Goal: Task Accomplishment & Management: Manage account settings

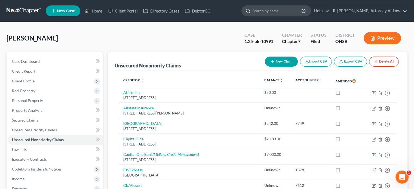
click at [280, 14] on input "search" at bounding box center [277, 11] width 50 height 10
type input "[PERSON_NAME]"
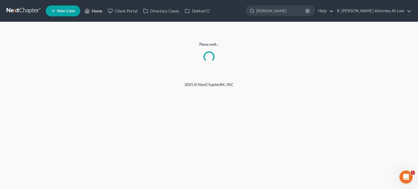
click at [95, 10] on link "Home" at bounding box center [93, 11] width 23 height 10
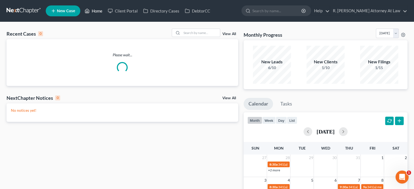
click at [96, 10] on link "Home" at bounding box center [93, 11] width 23 height 10
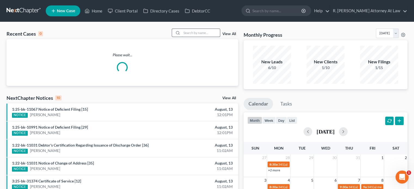
click at [191, 32] on input "search" at bounding box center [201, 33] width 38 height 8
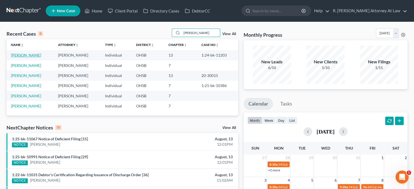
type input "[PERSON_NAME]"
click at [19, 56] on link "[PERSON_NAME]" at bounding box center [26, 55] width 30 height 5
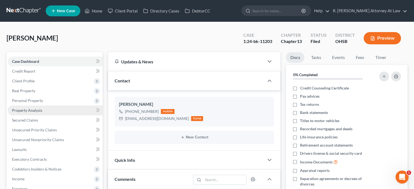
scroll to position [103, 0]
click at [34, 111] on span "Property Analysis" at bounding box center [27, 110] width 30 height 5
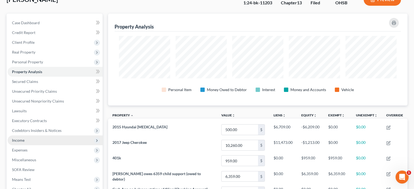
scroll to position [54, 0]
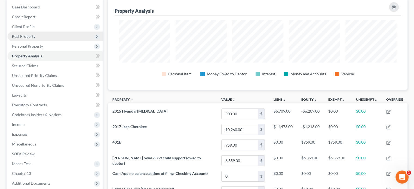
click at [13, 36] on span "Real Property" at bounding box center [23, 36] width 23 height 5
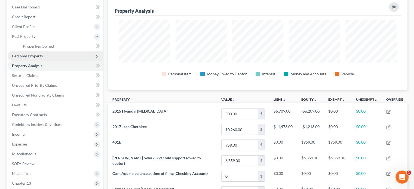
click at [19, 54] on span "Personal Property" at bounding box center [27, 56] width 31 height 5
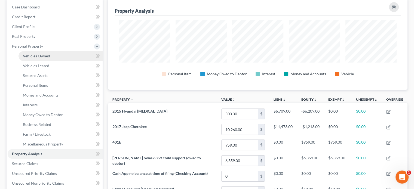
click at [24, 56] on span "Vehicles Owned" at bounding box center [36, 56] width 27 height 5
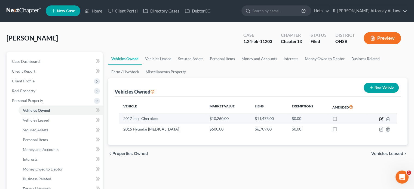
click at [381, 119] on icon "button" at bounding box center [381, 119] width 4 height 4
select select "0"
select select "9"
select select "3"
select select "0"
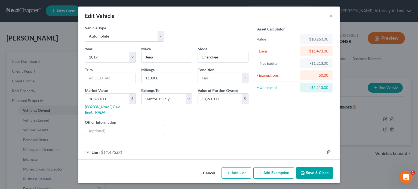
click at [310, 169] on button "Save & Close" at bounding box center [314, 172] width 37 height 11
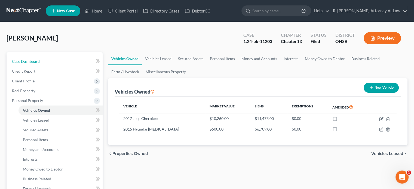
drag, startPoint x: 27, startPoint y: 60, endPoint x: 77, endPoint y: 54, distance: 51.0
click at [27, 60] on span "Case Dashboard" at bounding box center [26, 61] width 28 height 5
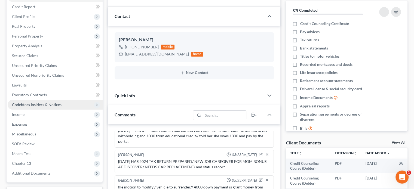
scroll to position [109, 0]
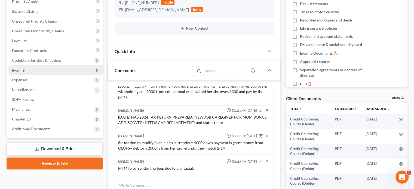
click at [17, 71] on span "Income" at bounding box center [18, 70] width 13 height 5
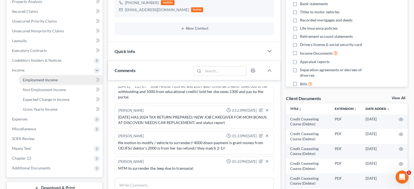
click at [25, 80] on span "Employment Income" at bounding box center [40, 80] width 35 height 5
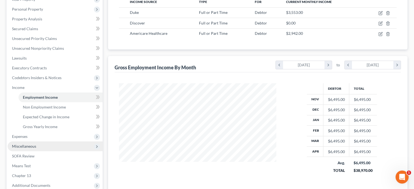
scroll to position [109, 0]
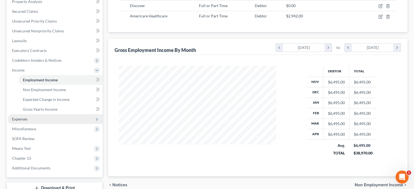
click at [28, 118] on span "Expenses" at bounding box center [55, 119] width 95 height 10
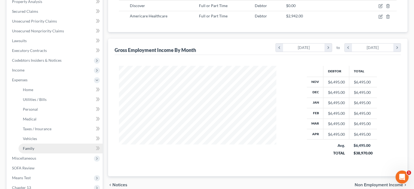
click at [31, 148] on span "Family" at bounding box center [28, 148] width 11 height 5
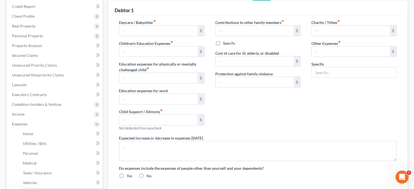
type input "430.00"
type input "0.00"
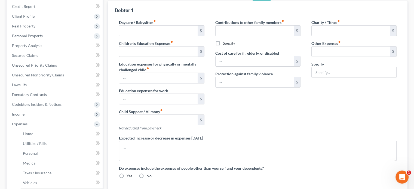
type input "0.00"
type input "203.00"
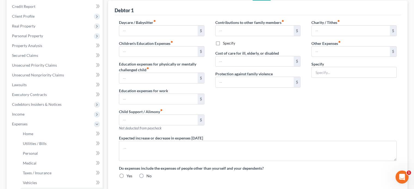
type input "Storage Unit 203"
radio input "true"
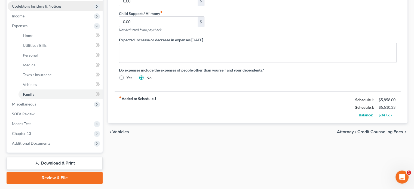
scroll to position [163, 0]
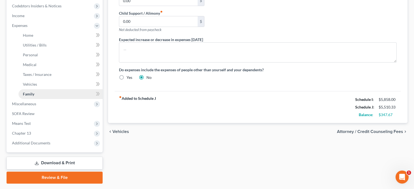
click at [25, 93] on span "Family" at bounding box center [28, 94] width 11 height 5
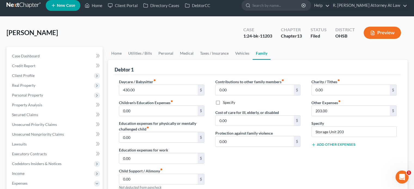
scroll to position [0, 0]
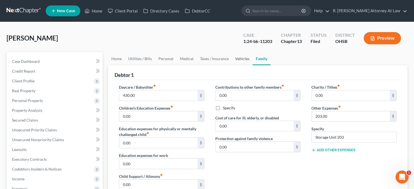
click at [238, 59] on link "Vehicles" at bounding box center [242, 58] width 21 height 13
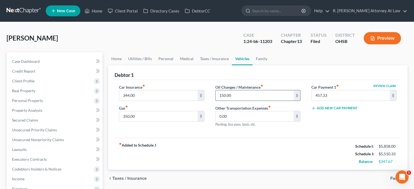
click at [244, 95] on input "150.00" at bounding box center [255, 95] width 78 height 10
click at [230, 117] on input "0.00" at bounding box center [255, 116] width 78 height 10
click at [230, 96] on input "150" at bounding box center [255, 95] width 78 height 10
click at [233, 115] on input "0.00" at bounding box center [255, 116] width 78 height 10
click at [166, 110] on div "Gas fiber_manual_record 350.00 $" at bounding box center [161, 113] width 85 height 17
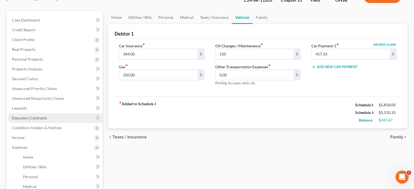
scroll to position [54, 0]
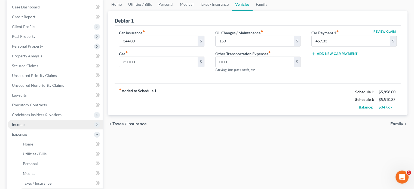
click at [21, 123] on span "Income" at bounding box center [18, 124] width 13 height 5
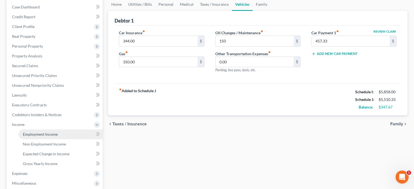
click at [24, 133] on span "Employment Income" at bounding box center [40, 134] width 35 height 5
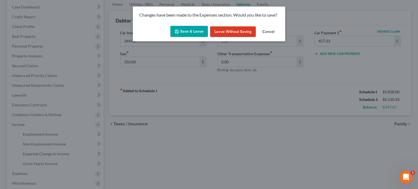
click at [181, 28] on button "Save & Leave" at bounding box center [189, 31] width 38 height 11
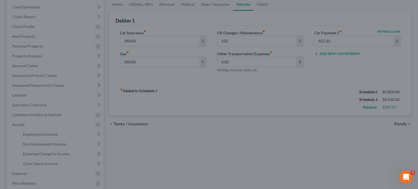
type input "150.00"
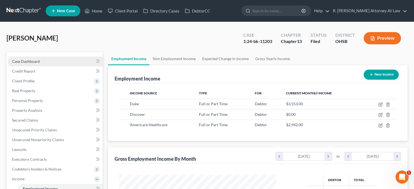
drag, startPoint x: 23, startPoint y: 62, endPoint x: 61, endPoint y: 65, distance: 37.4
click at [23, 62] on span "Case Dashboard" at bounding box center [26, 61] width 28 height 5
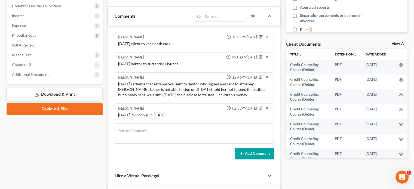
scroll to position [103, 0]
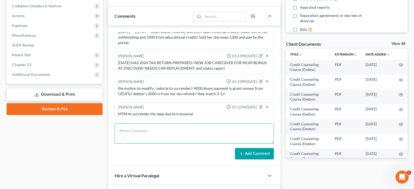
click at [153, 129] on textarea at bounding box center [194, 134] width 159 height 20
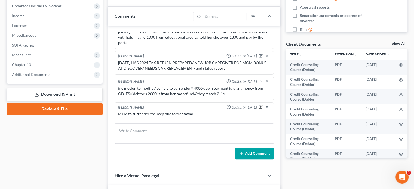
click at [259, 106] on icon "button" at bounding box center [261, 107] width 4 height 4
click at [198, 118] on textarea "MTM to surrender the Jeep due to transaxial." at bounding box center [194, 121] width 152 height 20
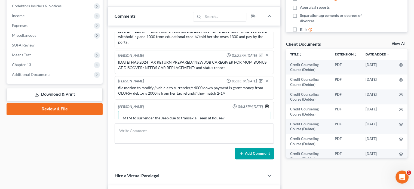
type textarea "MTM to surrender the Jeep due to transaxial. jeep at house//"
click at [265, 105] on icon "button" at bounding box center [267, 106] width 4 height 4
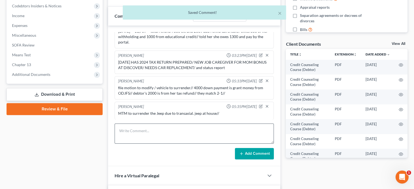
scroll to position [103, 0]
drag, startPoint x: 140, startPoint y: 133, endPoint x: 239, endPoint y: 135, distance: 98.9
click at [140, 132] on textarea at bounding box center [194, 134] width 159 height 20
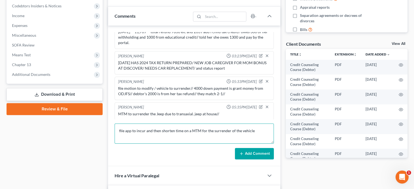
type textarea "file app to incur and then shorten time on a MTM for the surrender of the vehic…"
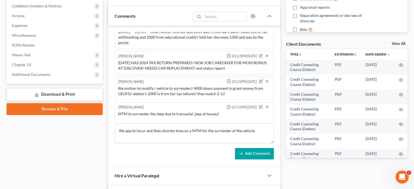
click at [240, 152] on icon at bounding box center [241, 154] width 4 height 4
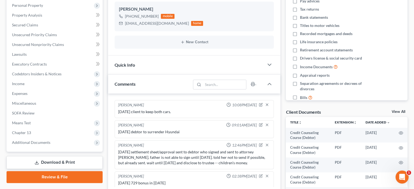
scroll to position [0, 0]
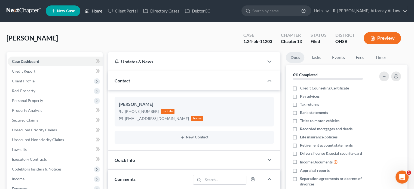
click at [94, 11] on link "Home" at bounding box center [93, 11] width 23 height 10
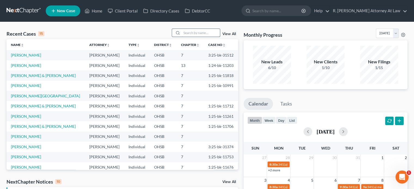
click at [187, 31] on input "search" at bounding box center [201, 33] width 38 height 8
type input "[PERSON_NAME]"
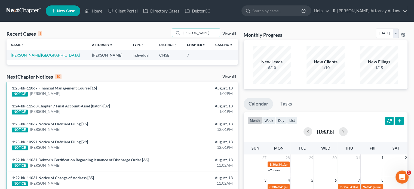
click at [27, 56] on link "[PERSON_NAME][GEOGRAPHIC_DATA]" at bounding box center [45, 55] width 69 height 5
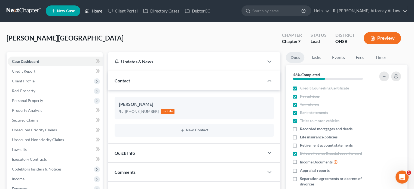
click at [94, 10] on link "Home" at bounding box center [93, 11] width 23 height 10
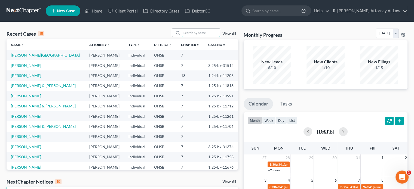
drag, startPoint x: 188, startPoint y: 33, endPoint x: 185, endPoint y: 31, distance: 3.7
click at [187, 32] on input "search" at bounding box center [201, 33] width 38 height 8
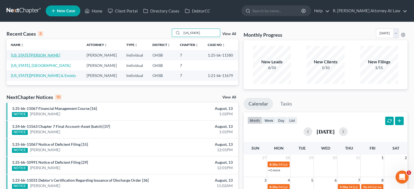
type input "[US_STATE]"
click at [27, 54] on link "[US_STATE][PERSON_NAME]" at bounding box center [35, 55] width 49 height 5
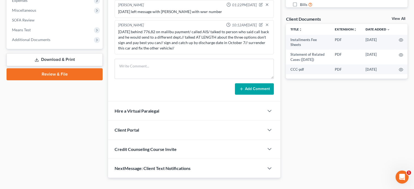
scroll to position [191, 0]
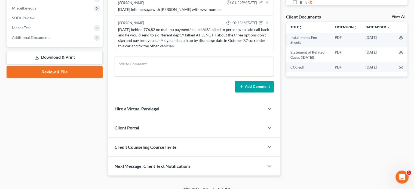
drag, startPoint x: 30, startPoint y: 38, endPoint x: 37, endPoint y: 42, distance: 8.4
click at [30, 38] on span "Additional Documents" at bounding box center [31, 37] width 38 height 5
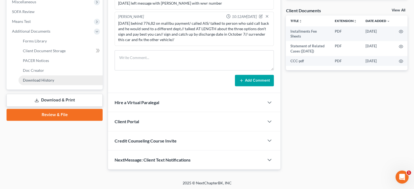
click at [41, 82] on span "Download History" at bounding box center [38, 80] width 31 height 5
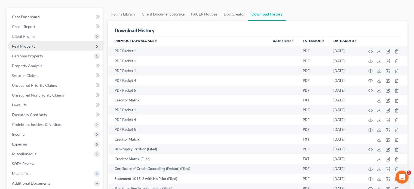
scroll to position [40, 0]
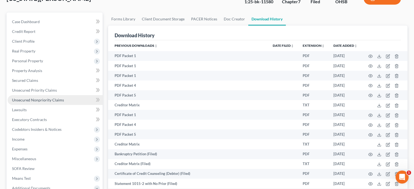
click at [25, 101] on span "Unsecured Nonpriority Claims" at bounding box center [38, 100] width 52 height 5
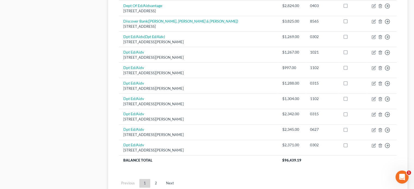
scroll to position [408, 0]
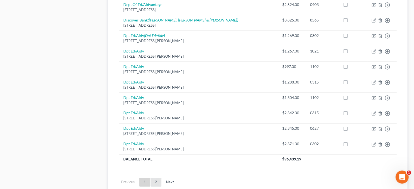
click at [157, 183] on link "2" at bounding box center [156, 182] width 11 height 9
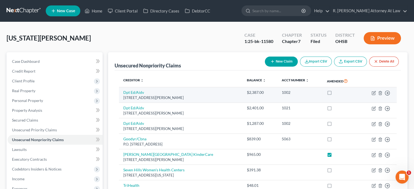
scroll to position [100, 0]
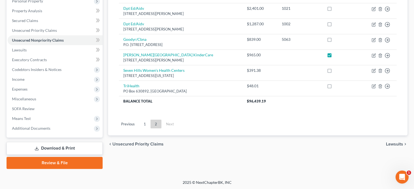
click at [46, 149] on link "Download & Print" at bounding box center [55, 148] width 96 height 13
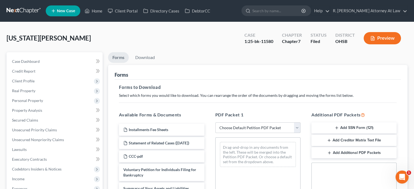
click at [226, 128] on select "Choose Default Petition PDF Packet Complete Bankruptcy Petition (all forms and …" at bounding box center [257, 128] width 85 height 11
select select "2"
click at [215, 123] on select "Choose Default Petition PDF Packet Complete Bankruptcy Petition (all forms and …" at bounding box center [257, 128] width 85 height 11
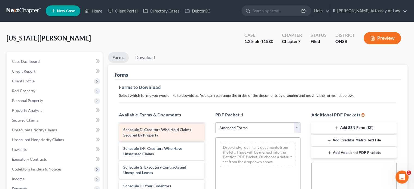
scroll to position [82, 0]
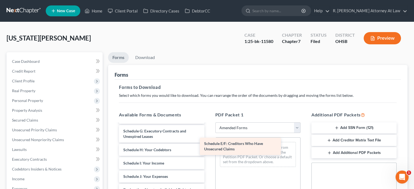
drag, startPoint x: 145, startPoint y: 131, endPoint x: 226, endPoint y: 144, distance: 81.9
click at [209, 144] on div "Schedule E/F: Creditors Who Have Unsecured Claims Voluntary Petition for Indivi…" at bounding box center [162, 179] width 94 height 274
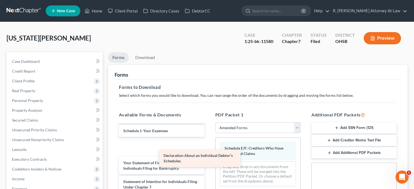
scroll to position [114, 0]
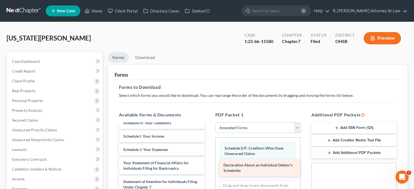
drag, startPoint x: 142, startPoint y: 140, endPoint x: 242, endPoint y: 168, distance: 104.3
click at [209, 168] on div "Declaration About an Individual Debtor's Schedules Voluntary Petition for Indiv…" at bounding box center [162, 143] width 94 height 256
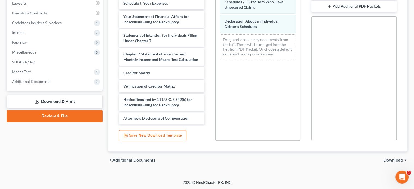
click at [387, 159] on span "Download" at bounding box center [394, 160] width 20 height 4
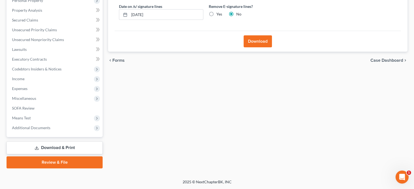
scroll to position [100, 0]
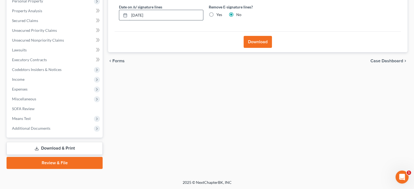
click at [153, 14] on input "[DATE]" at bounding box center [166, 15] width 74 height 10
type input "0"
type input "[DATE]"
click at [255, 42] on button "Download" at bounding box center [258, 42] width 28 height 12
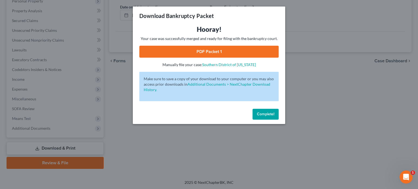
click at [198, 50] on link "PDF Packet 1" at bounding box center [208, 52] width 139 height 12
click at [253, 111] on button "Complete!" at bounding box center [266, 114] width 26 height 11
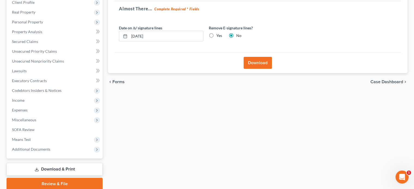
scroll to position [18, 0]
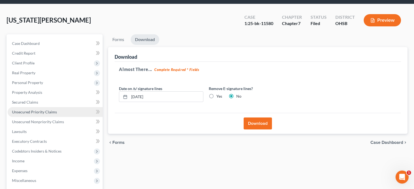
click at [40, 110] on span "Unsecured Priority Claims" at bounding box center [34, 112] width 45 height 5
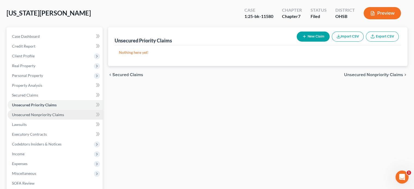
scroll to position [27, 0]
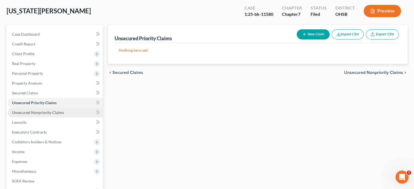
click at [35, 112] on span "Unsecured Nonpriority Claims" at bounding box center [38, 112] width 52 height 5
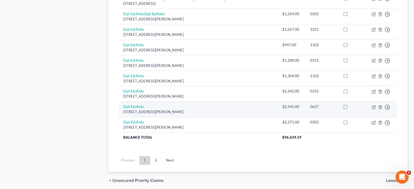
scroll to position [449, 0]
